Goal: Navigation & Orientation: Find specific page/section

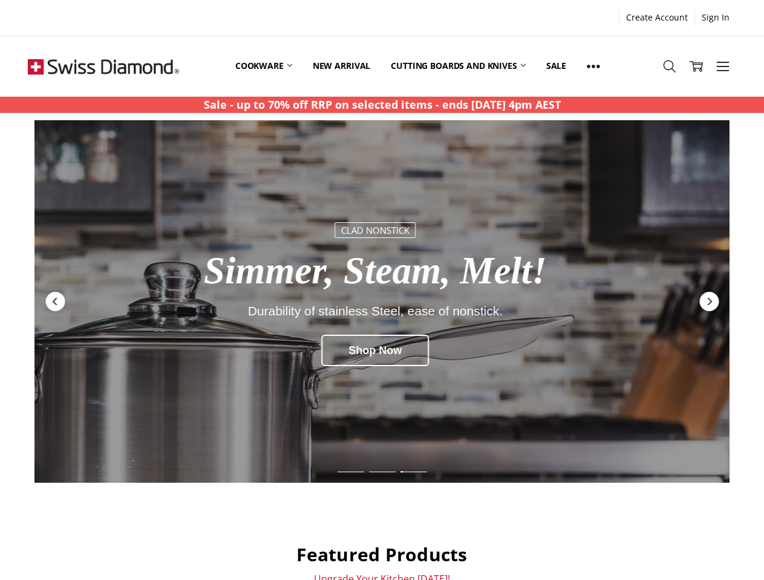
click at [715, 18] on link "Sign In" at bounding box center [715, 17] width 41 height 17
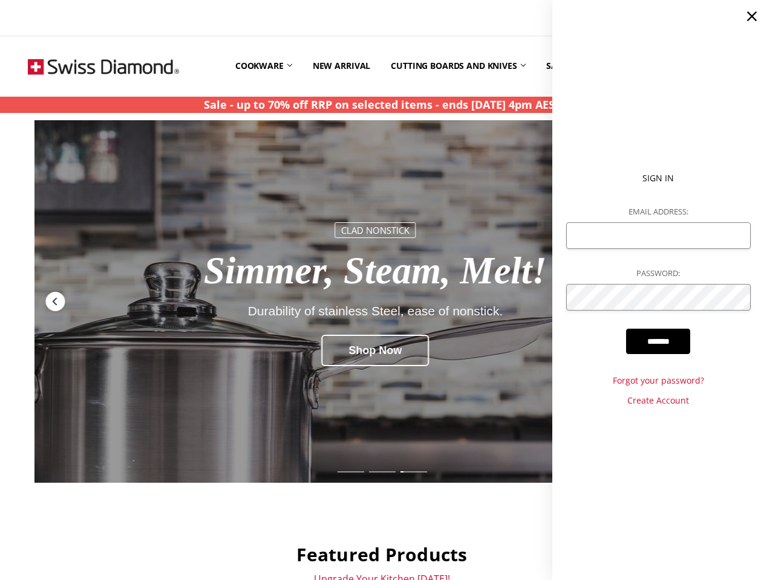
click at [595, 66] on use at bounding box center [593, 66] width 13 height 3
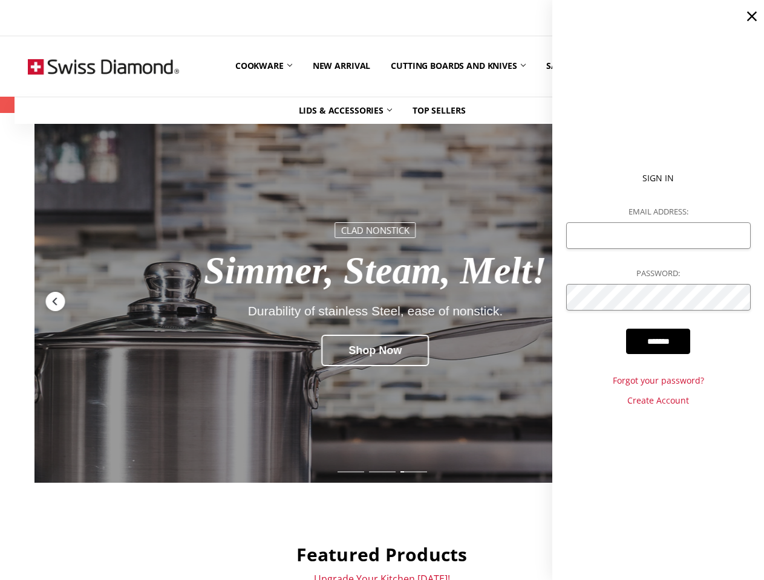
click at [669, 66] on icon at bounding box center [669, 66] width 13 height 13
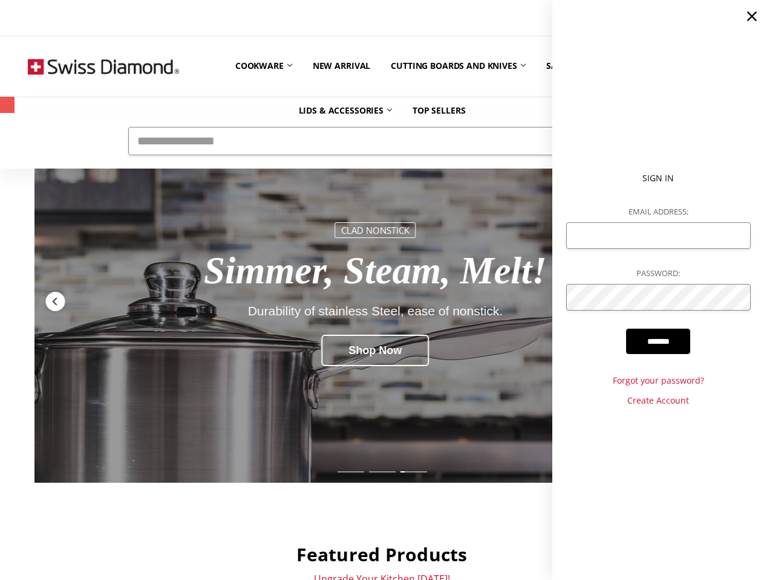
click at [722, 66] on ul "Sign In Email Address: Password: ******* Forgot your password? Create Account" at bounding box center [658, 290] width 212 height 580
